Goal: Task Accomplishment & Management: Complete application form

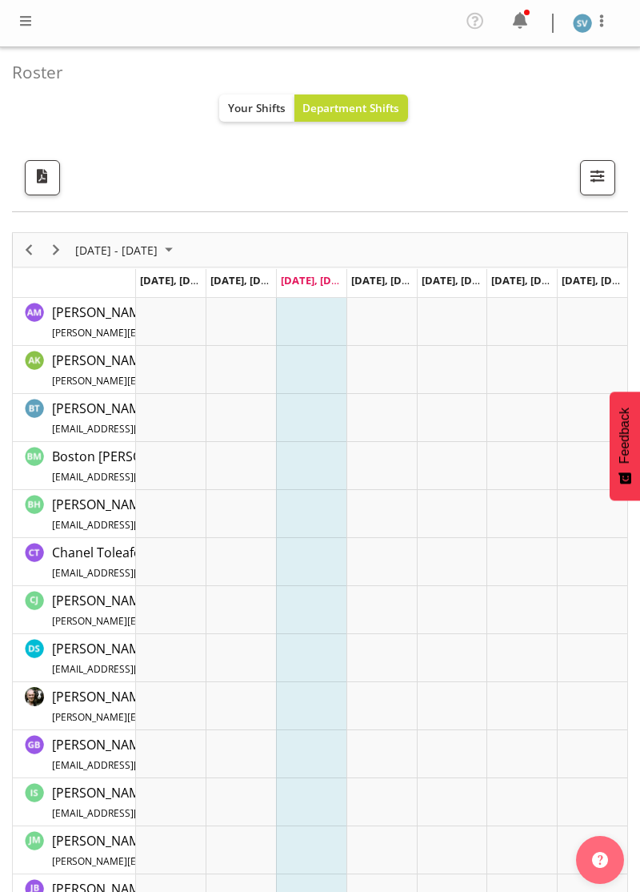
click at [26, 32] on div at bounding box center [25, 23] width 19 height 24
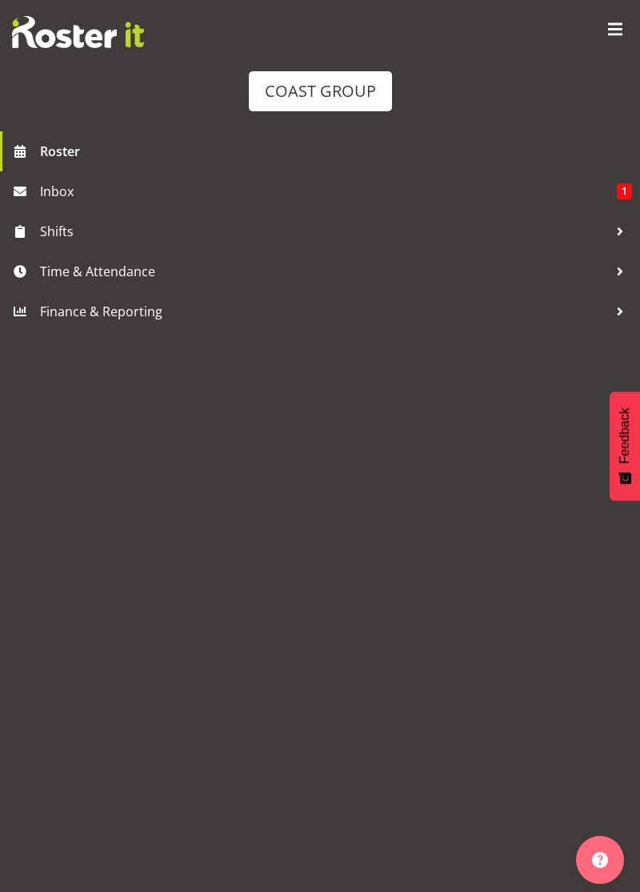
click at [117, 269] on span "Time & Attendance" at bounding box center [324, 271] width 568 height 24
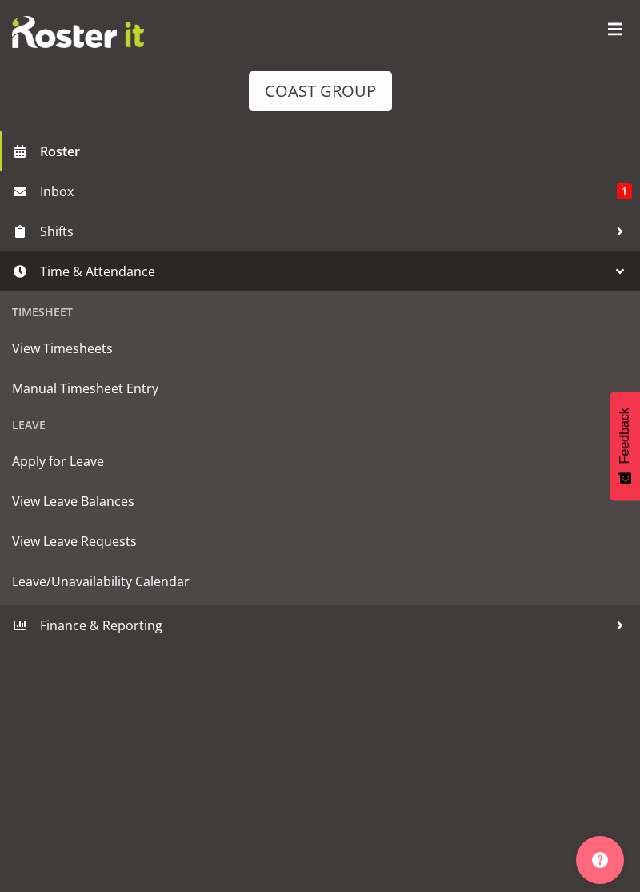
click at [132, 393] on span "Manual Timesheet Entry" at bounding box center [320, 388] width 616 height 24
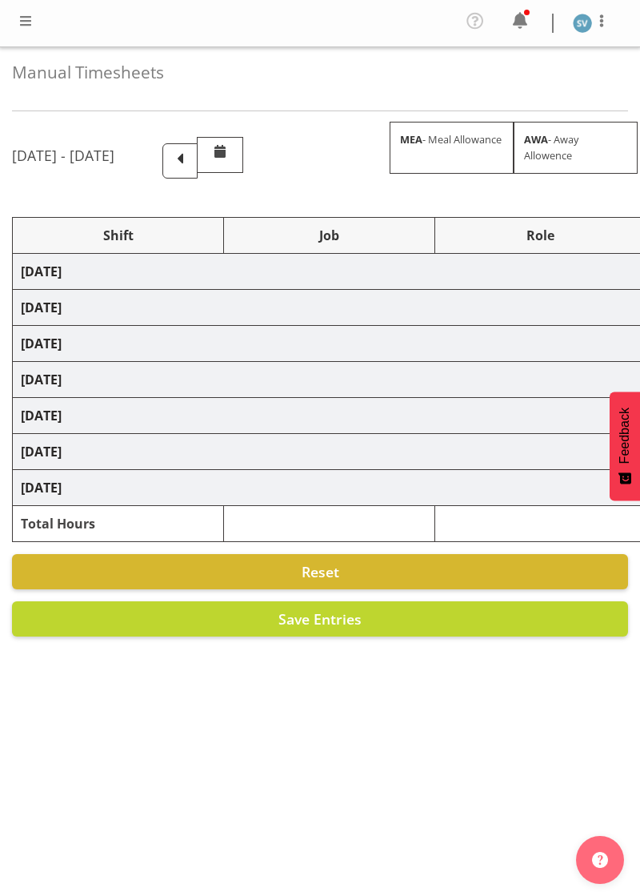
select select "70400"
select select "69"
select select "70400"
select select "69"
select select "70400"
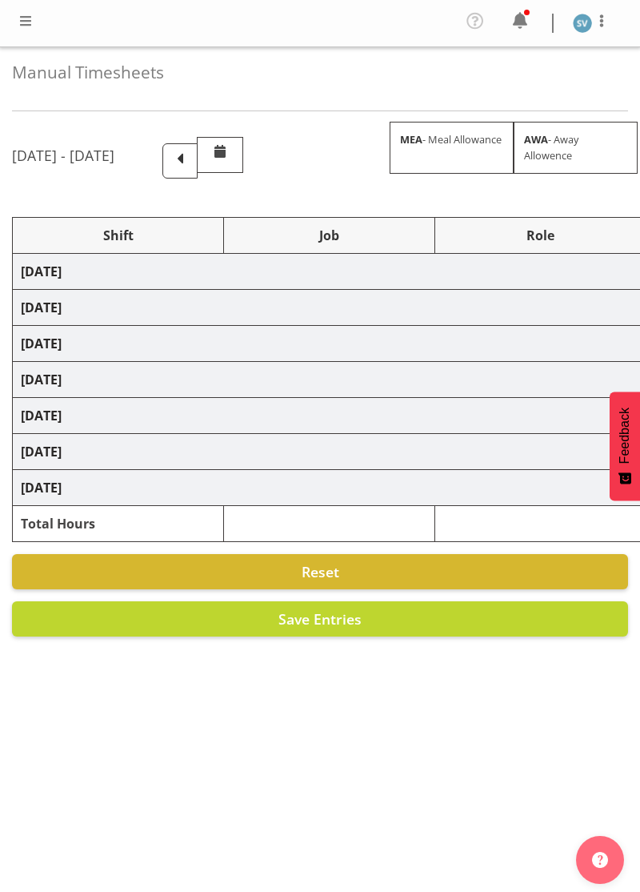
select select "69"
select select "70400"
select select "69"
select select "70400"
select select "69"
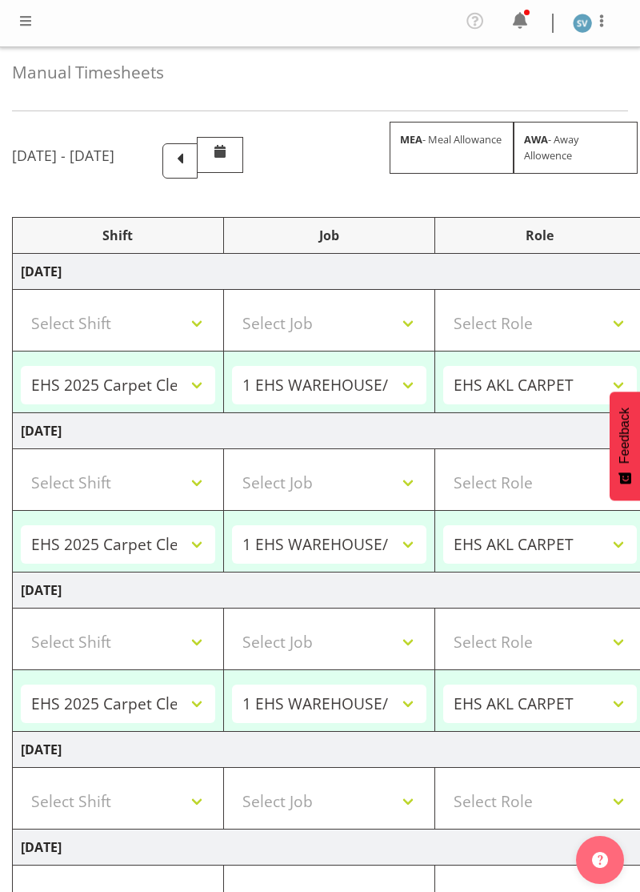
click at [191, 162] on span at bounding box center [180, 159] width 21 height 21
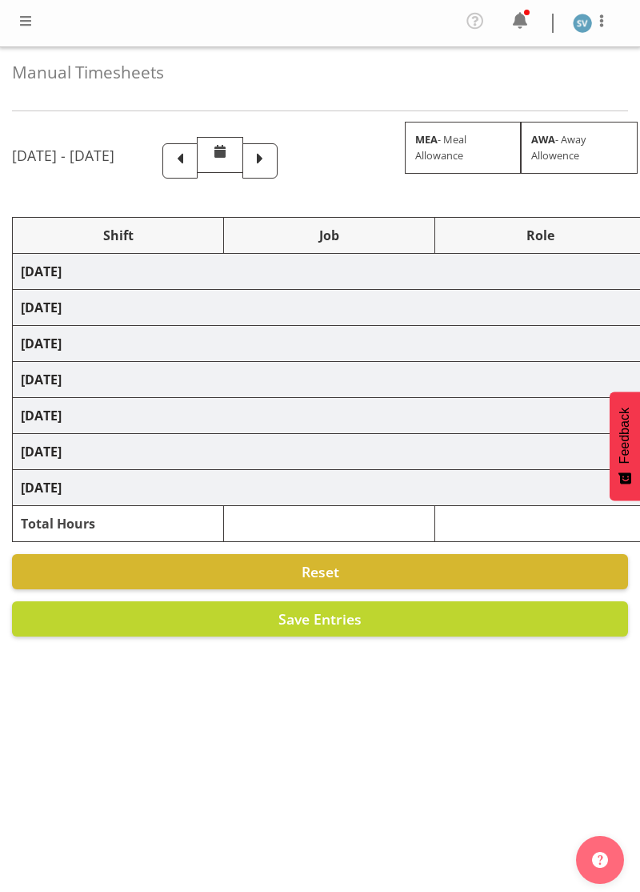
select select "70400"
select select "69"
select select "70400"
select select "69"
select select "70400"
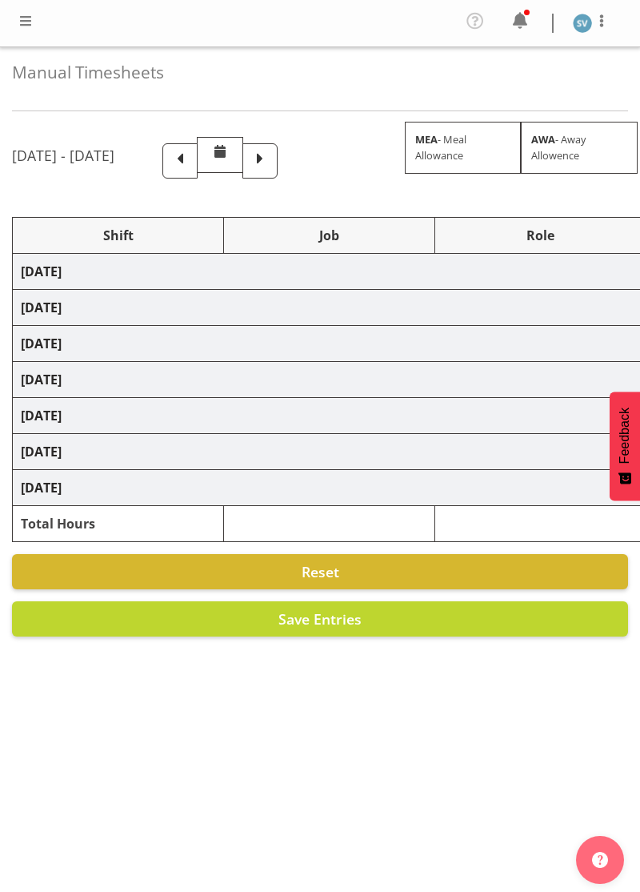
select select "69"
select select "70400"
select select "69"
select select "70400"
select select "69"
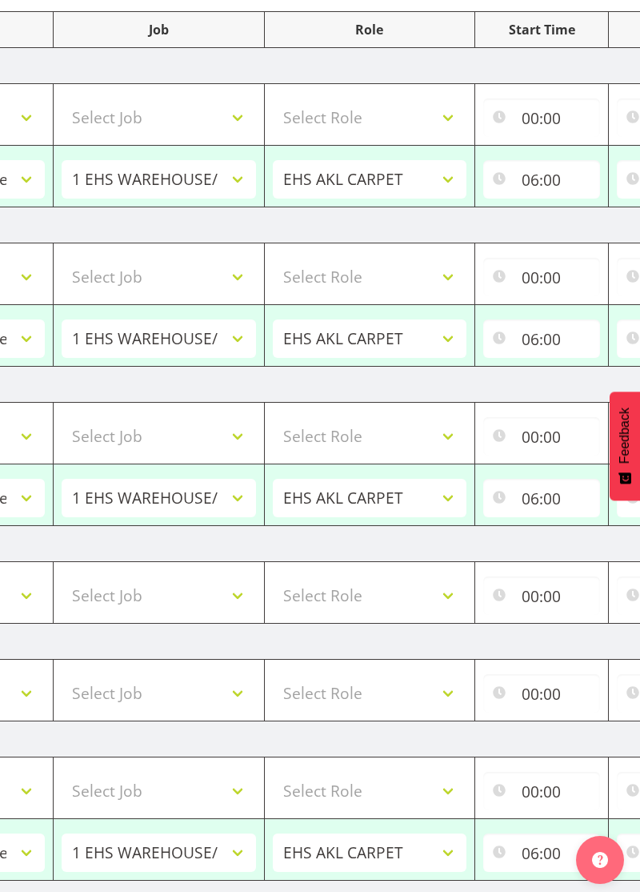
scroll to position [0, 492]
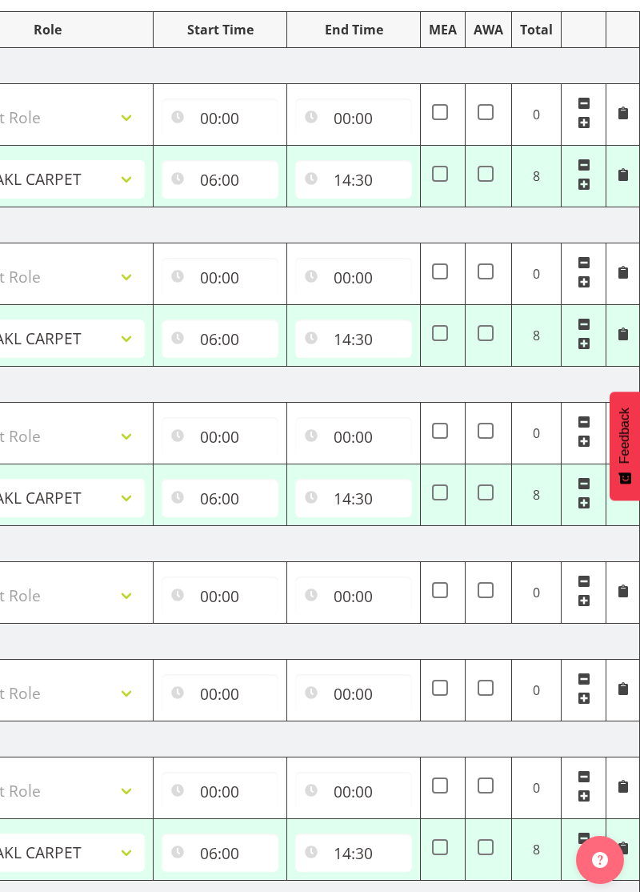
click at [588, 477] on span at bounding box center [584, 483] width 13 height 13
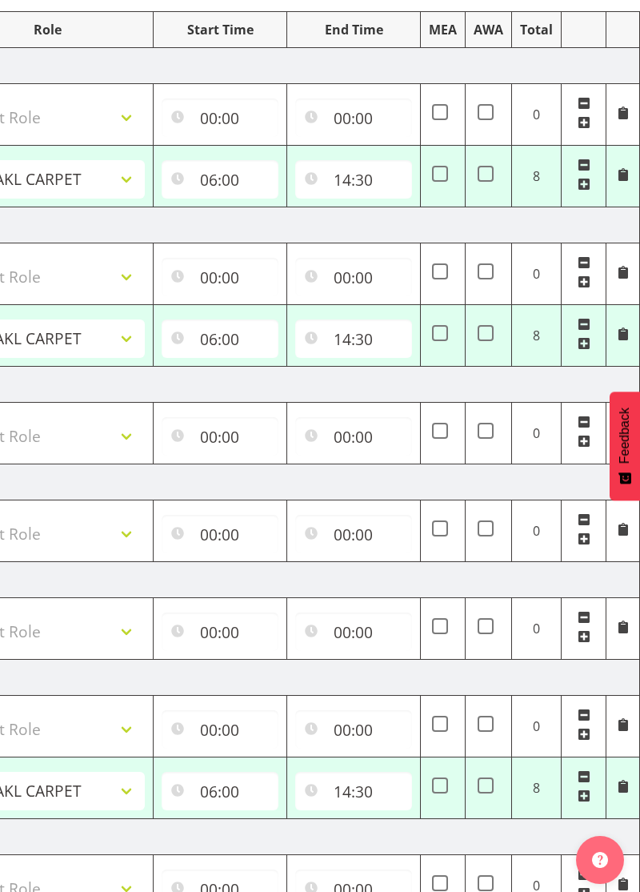
click at [601, 311] on td at bounding box center [584, 336] width 45 height 62
click at [589, 319] on span at bounding box center [584, 324] width 13 height 13
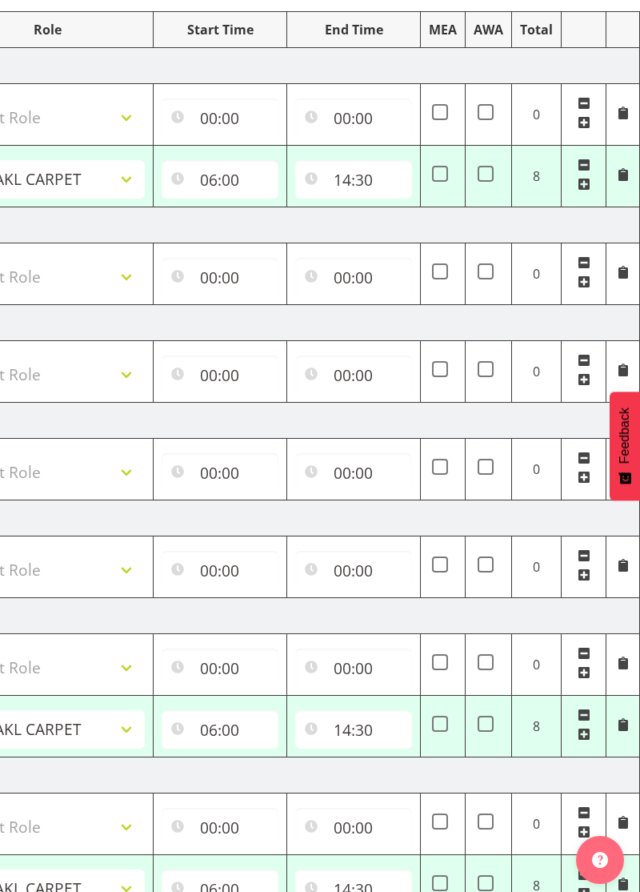
click at [599, 150] on td at bounding box center [584, 177] width 45 height 62
click at [600, 160] on td at bounding box center [584, 177] width 45 height 62
click at [587, 167] on span at bounding box center [584, 165] width 13 height 13
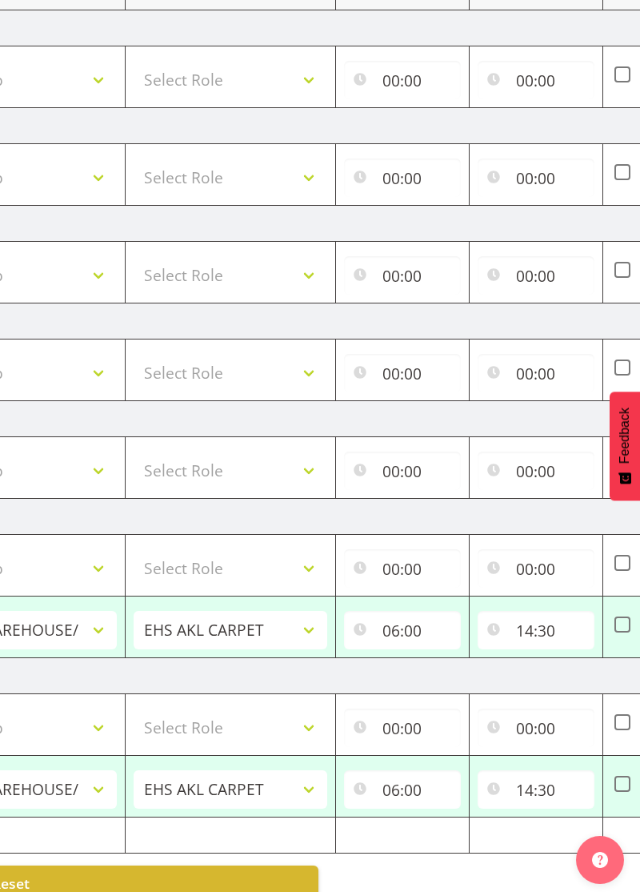
scroll to position [0, 0]
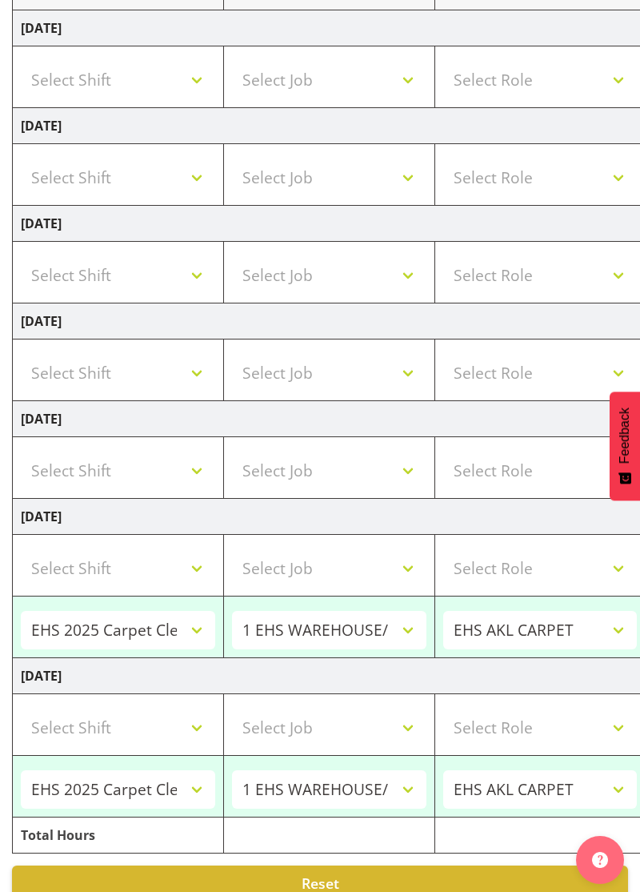
select select "70400"
select select "69"
type input "06:00"
type input "14:30"
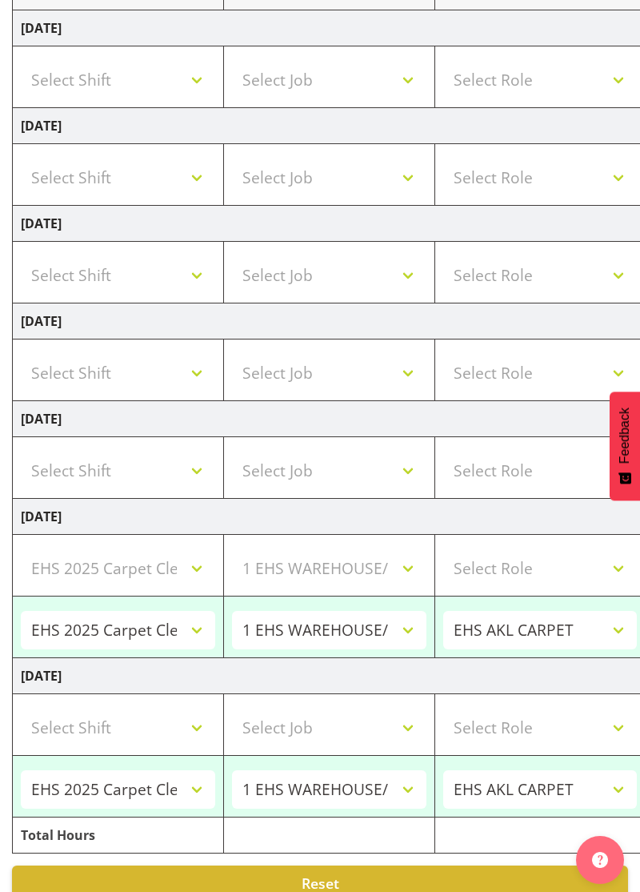
select select "70400"
select select "69"
type input "06:00"
type input "14:30"
select select "70400"
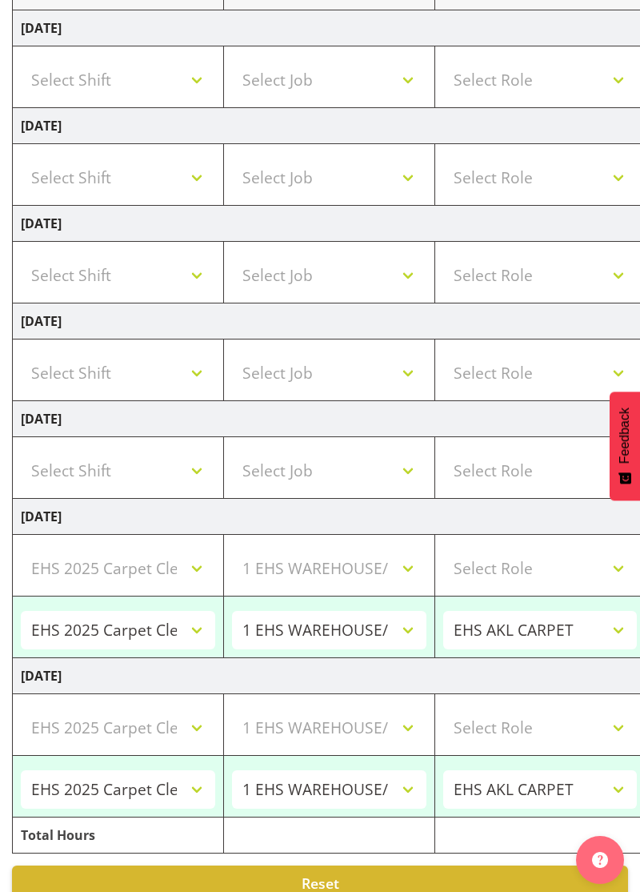
select select "69"
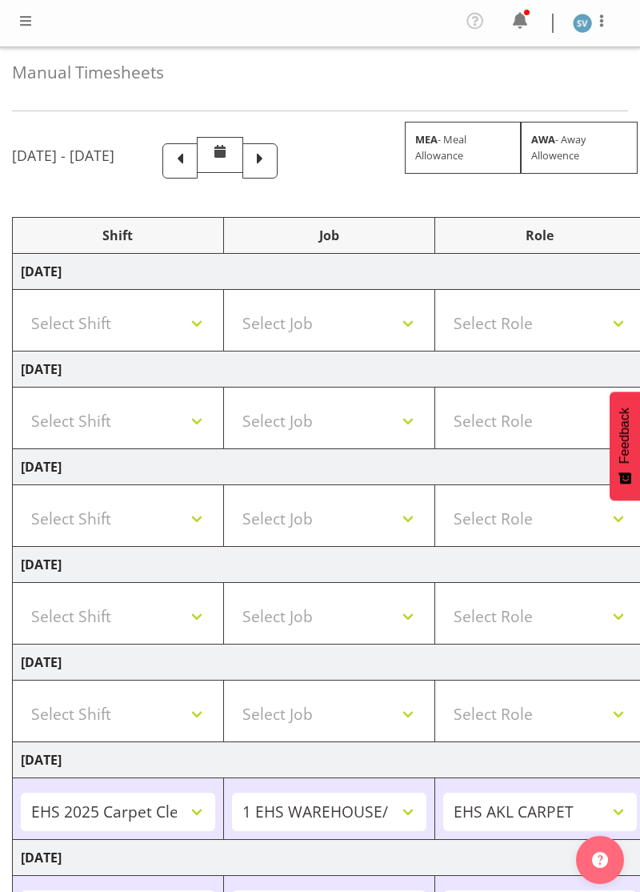
click at [587, 26] on img at bounding box center [582, 23] width 19 height 19
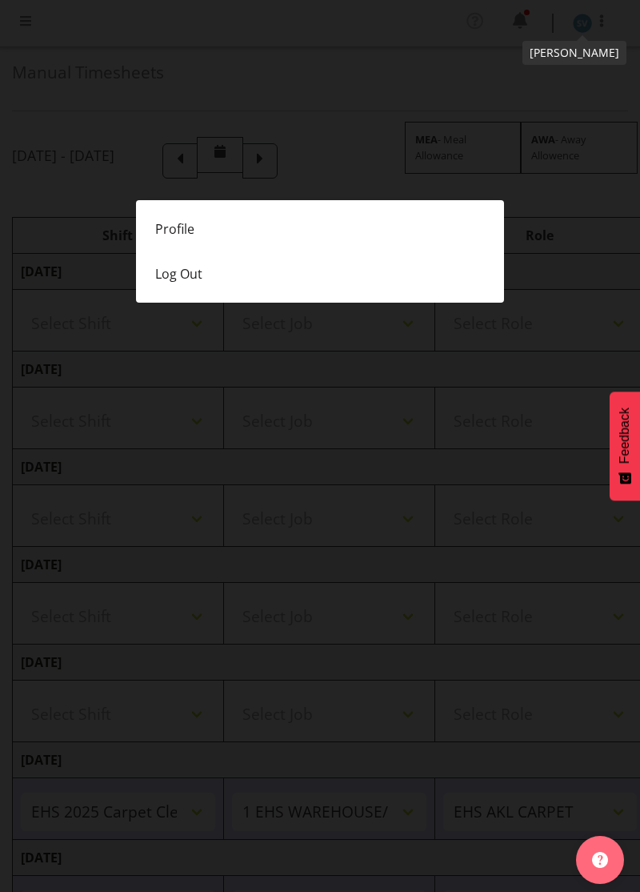
click at [197, 291] on link "Log Out" at bounding box center [320, 273] width 368 height 45
